Goal: Task Accomplishment & Management: Manage account settings

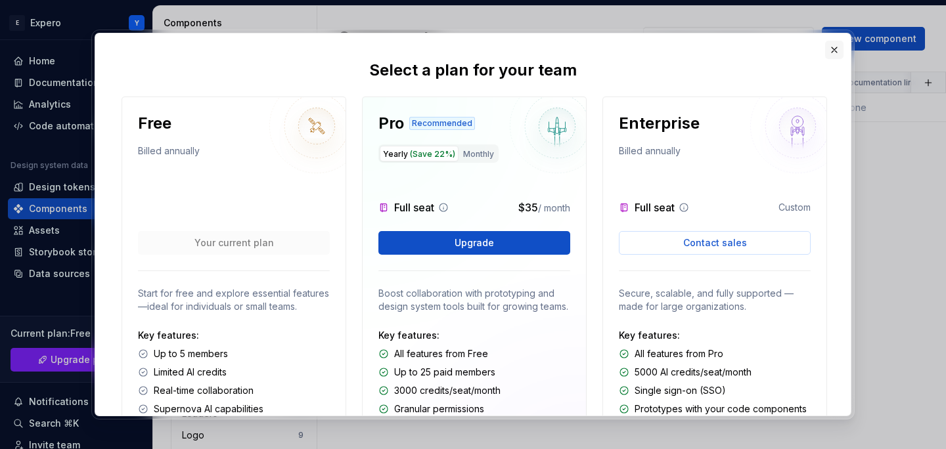
scroll to position [106, 0]
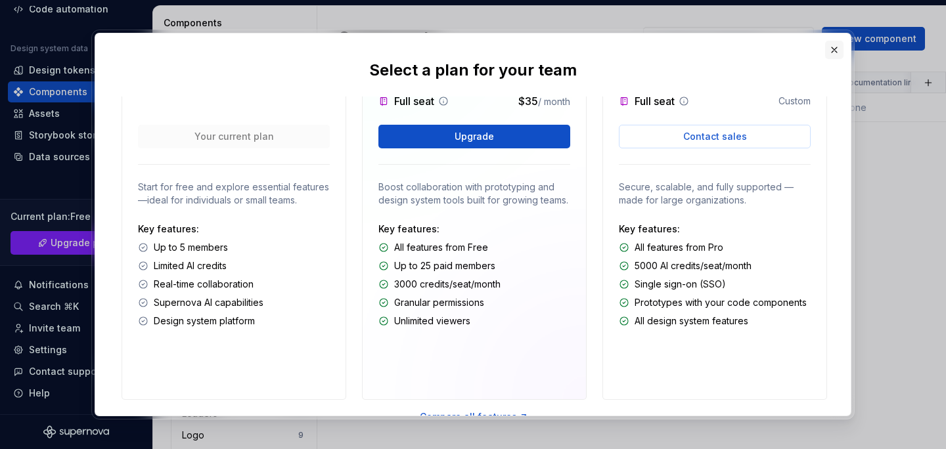
click at [833, 51] on button "button" at bounding box center [834, 50] width 18 height 18
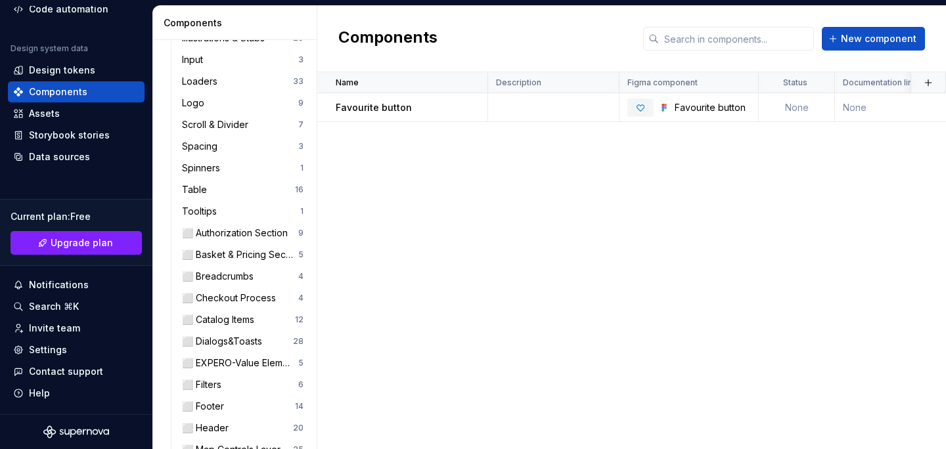
scroll to position [0, 0]
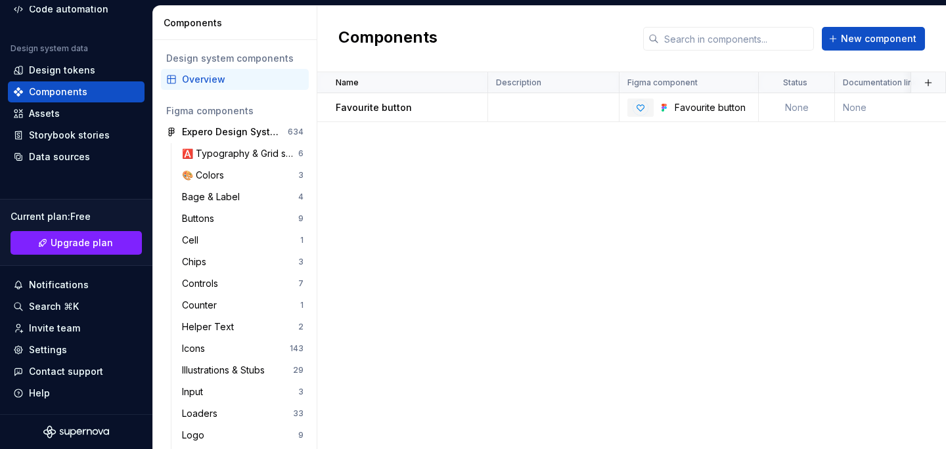
click at [187, 81] on div "Overview" at bounding box center [242, 79] width 121 height 13
click at [296, 133] on button "button" at bounding box center [298, 132] width 18 height 18
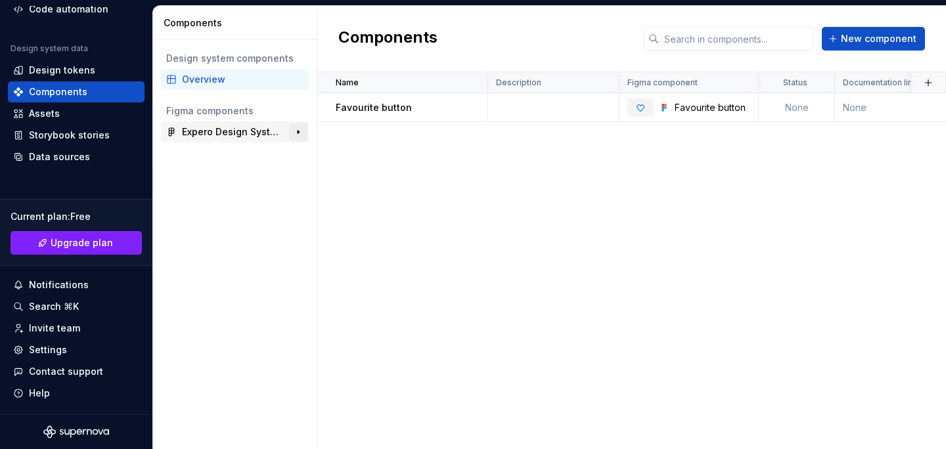
click at [303, 129] on button "button" at bounding box center [298, 132] width 18 height 18
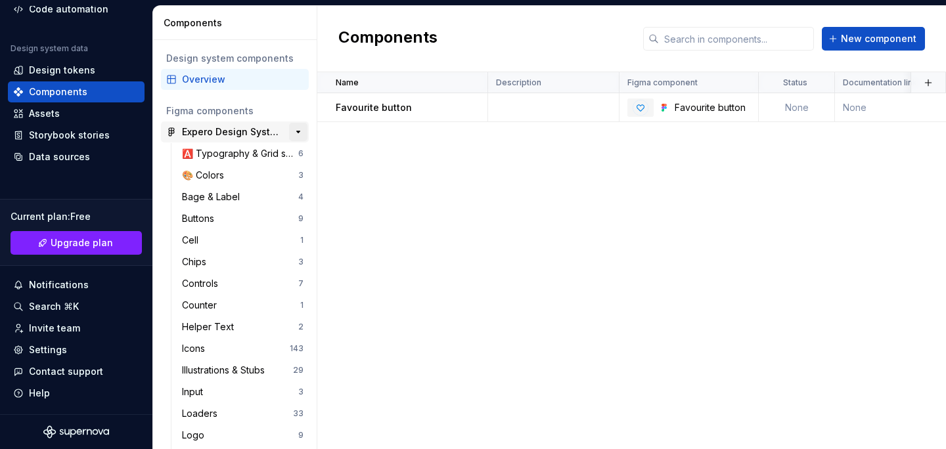
click at [303, 129] on button "button" at bounding box center [298, 132] width 18 height 18
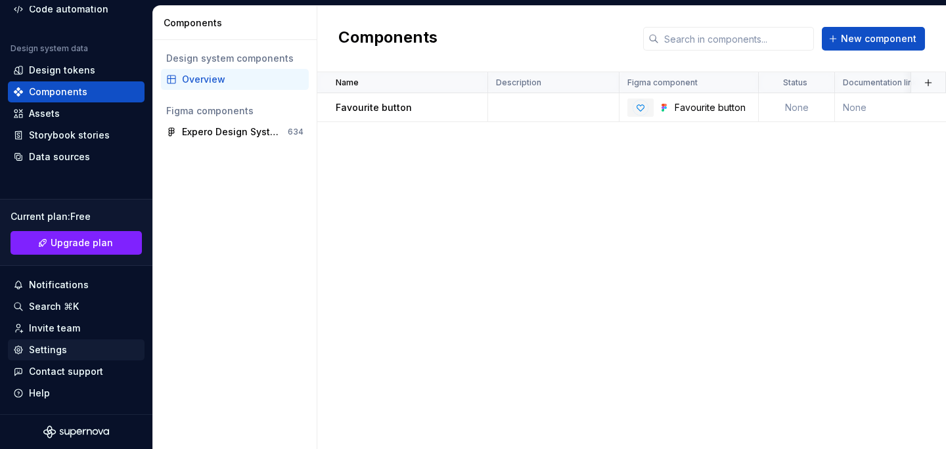
click at [74, 352] on div "Settings" at bounding box center [76, 349] width 126 height 13
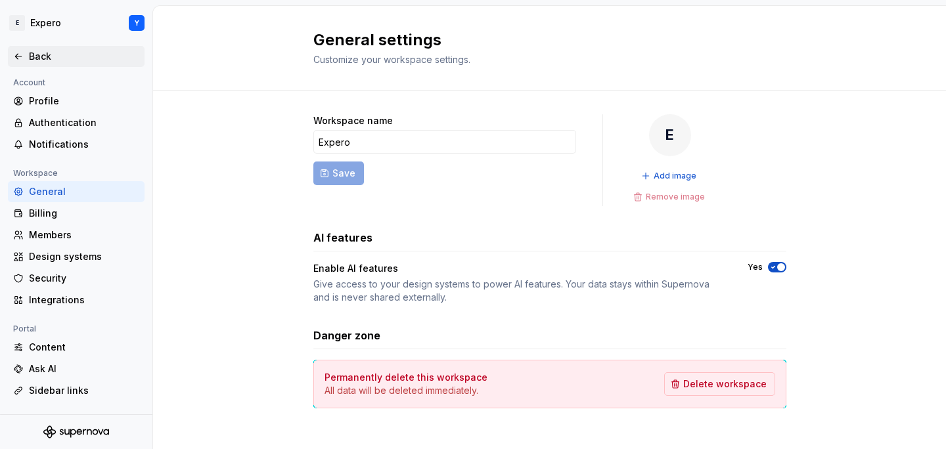
click at [87, 57] on div "Back" at bounding box center [84, 56] width 110 height 13
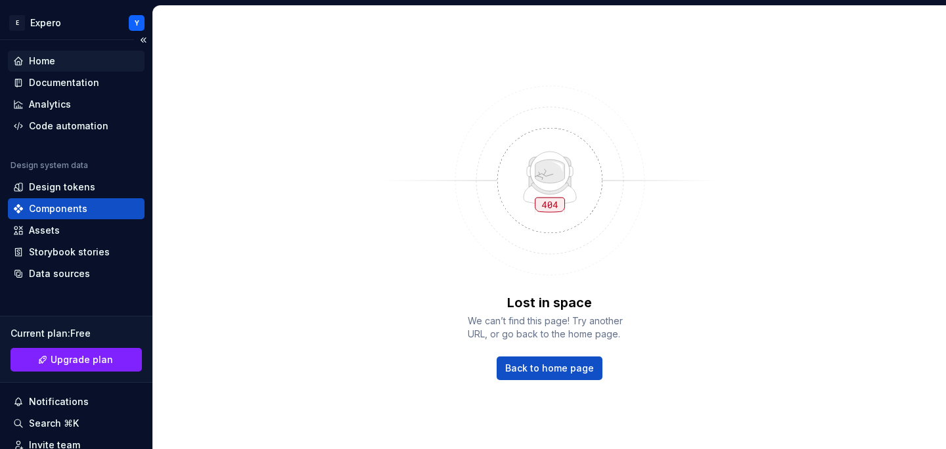
click at [103, 66] on div "Home" at bounding box center [76, 61] width 126 height 13
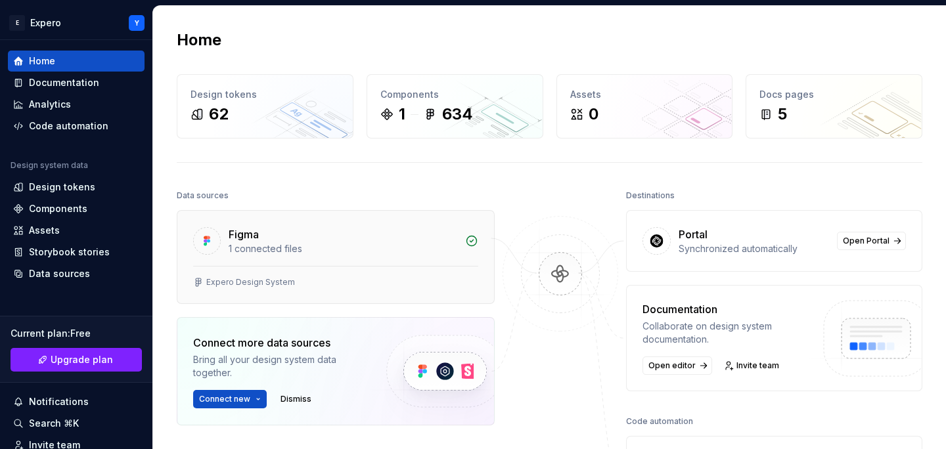
click at [442, 245] on div "1 connected files" at bounding box center [343, 248] width 229 height 13
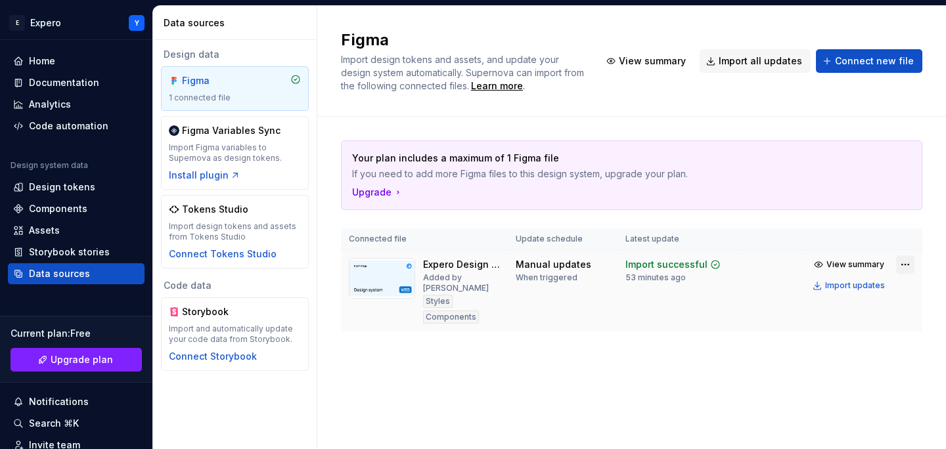
click at [900, 265] on html "TRANSLATE with x ** English Arabic Hebrew Polish Bulgarian Hindi Portuguese Cat…" at bounding box center [473, 224] width 946 height 449
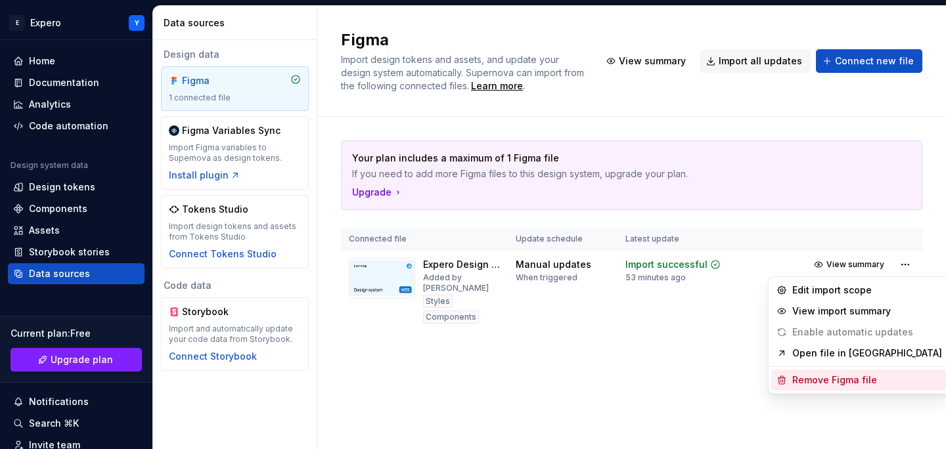
click at [831, 371] on div "Remove Figma file" at bounding box center [859, 380] width 176 height 21
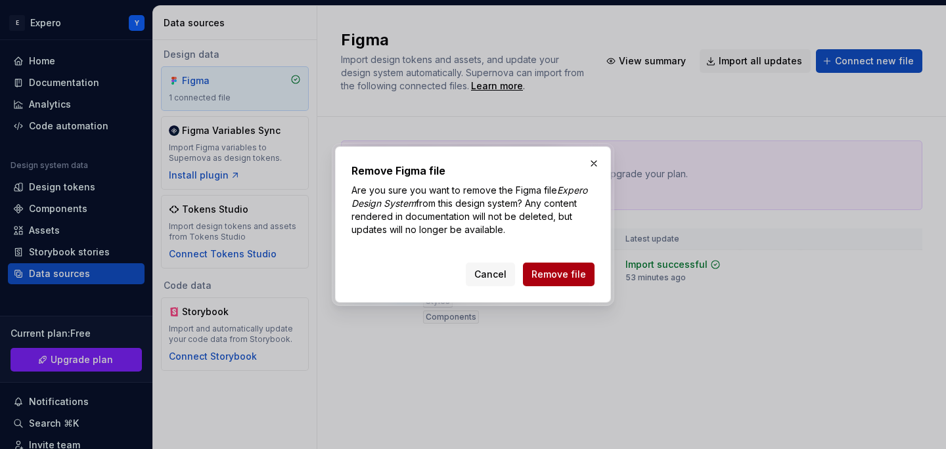
click at [583, 268] on span "Remove file" at bounding box center [558, 274] width 55 height 13
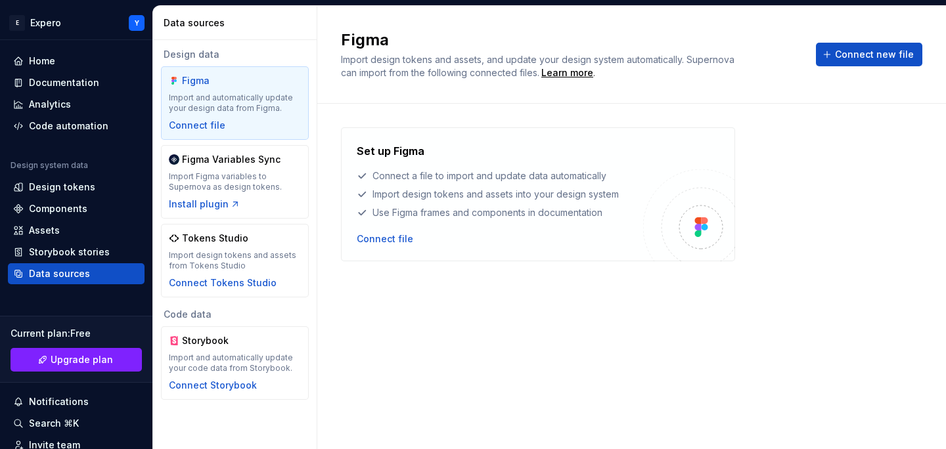
click at [315, 186] on div "Design data Figma Import and automatically update your design data from [GEOGRA…" at bounding box center [235, 224] width 164 height 368
